Goal: Navigation & Orientation: Find specific page/section

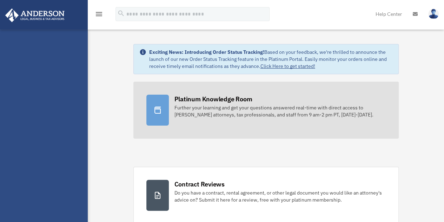
click at [221, 116] on div "Further your learning and get your questions answered real-time with direct acc…" at bounding box center [281, 111] width 212 height 14
click at [187, 104] on div "Further your learning and get your questions answered real-time with direct acc…" at bounding box center [281, 111] width 212 height 14
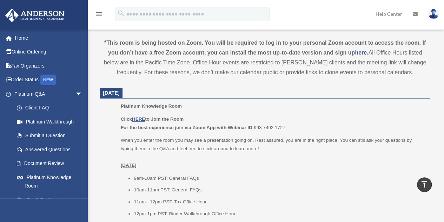
scroll to position [246, 0]
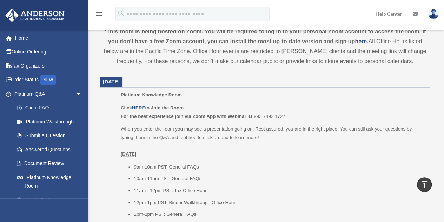
click at [141, 106] on u "HERE" at bounding box center [138, 107] width 13 height 5
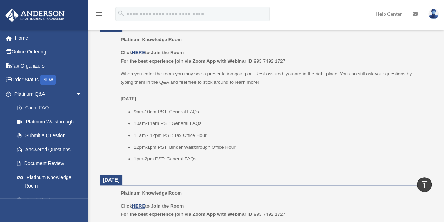
scroll to position [316, 0]
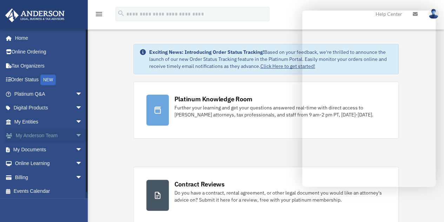
click at [76, 136] on span "arrow_drop_down" at bounding box center [83, 136] width 14 height 14
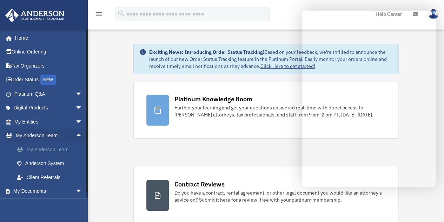
click at [60, 148] on link "My Anderson Team" at bounding box center [51, 149] width 83 height 14
